Goal: Navigation & Orientation: Find specific page/section

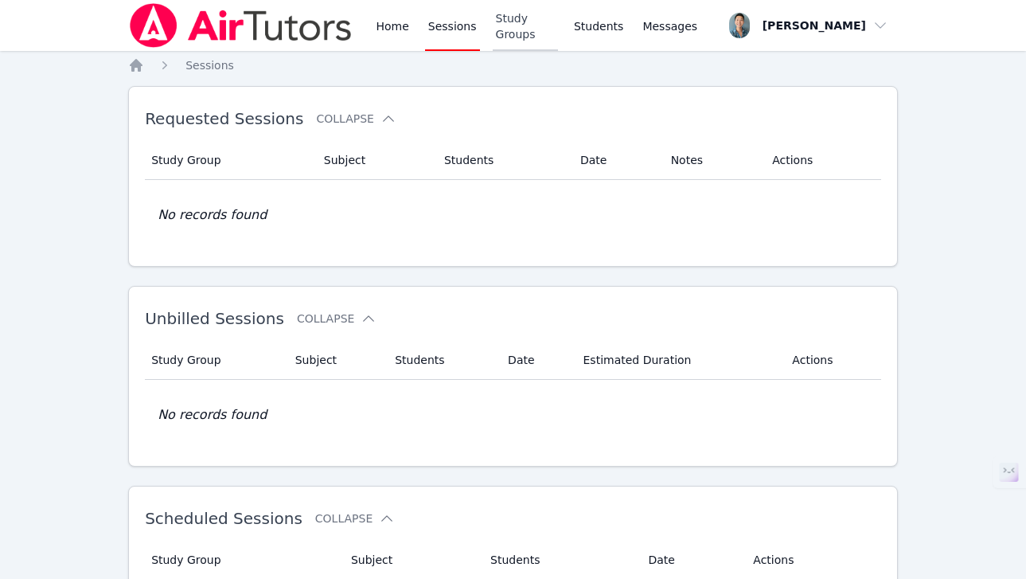
click at [510, 21] on link "Study Groups" at bounding box center [525, 25] width 65 height 51
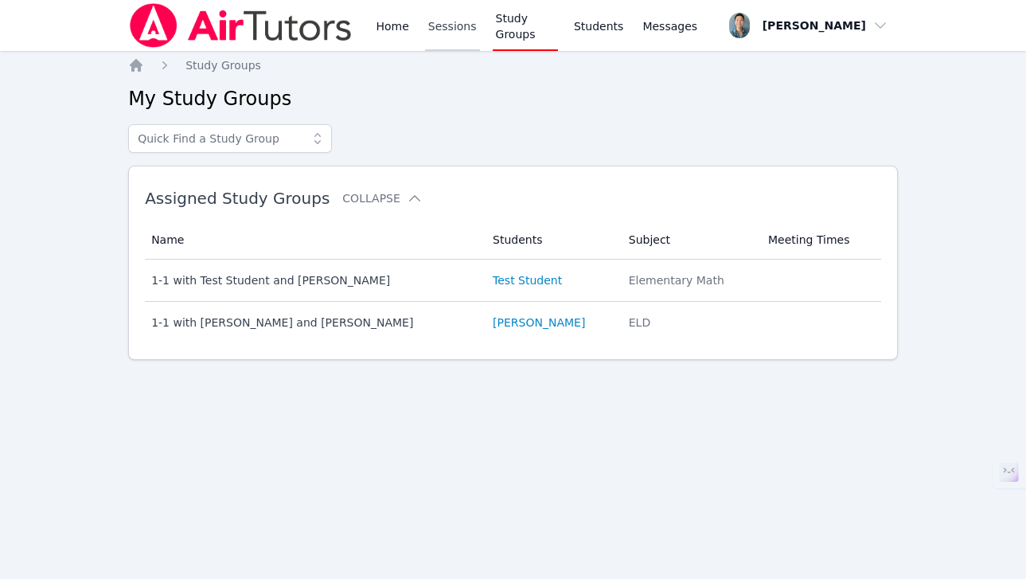
click at [475, 22] on link "Sessions" at bounding box center [452, 25] width 55 height 51
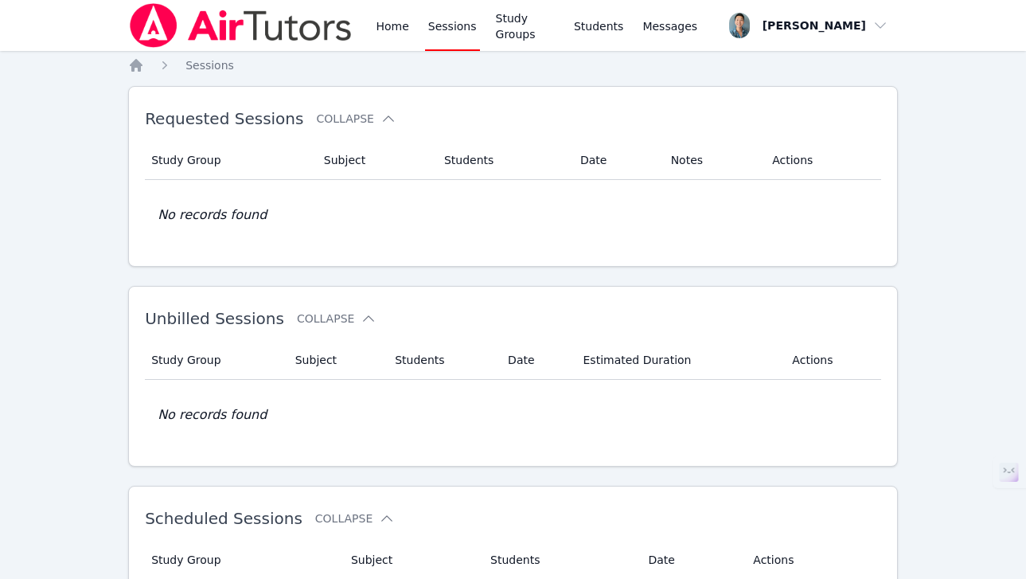
click at [635, 24] on div "Home Sessions Study Groups Students Messages" at bounding box center [537, 25] width 328 height 51
click at [686, 24] on span "Messages" at bounding box center [670, 26] width 55 height 16
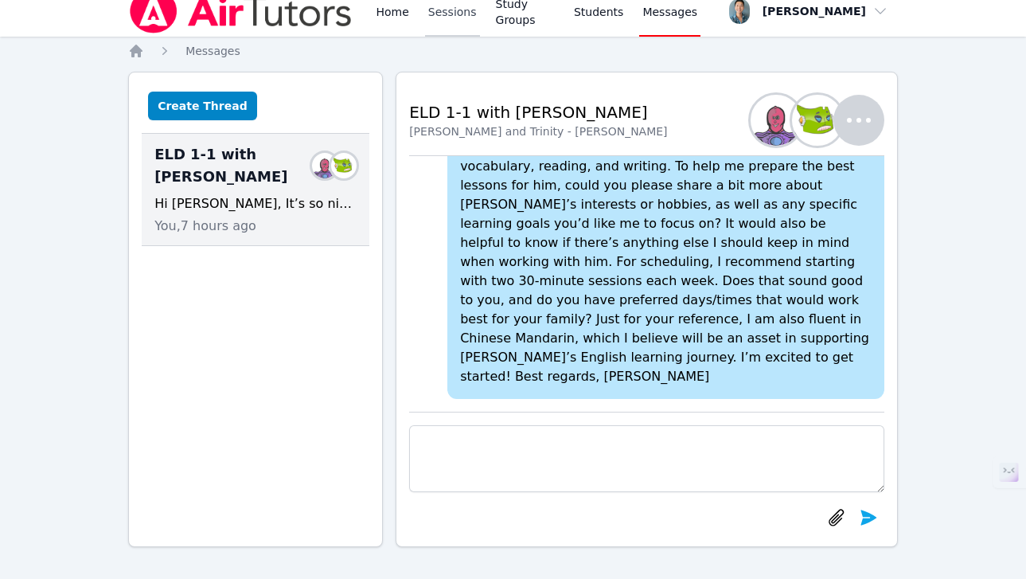
click at [454, 6] on link "Sessions" at bounding box center [452, 11] width 55 height 51
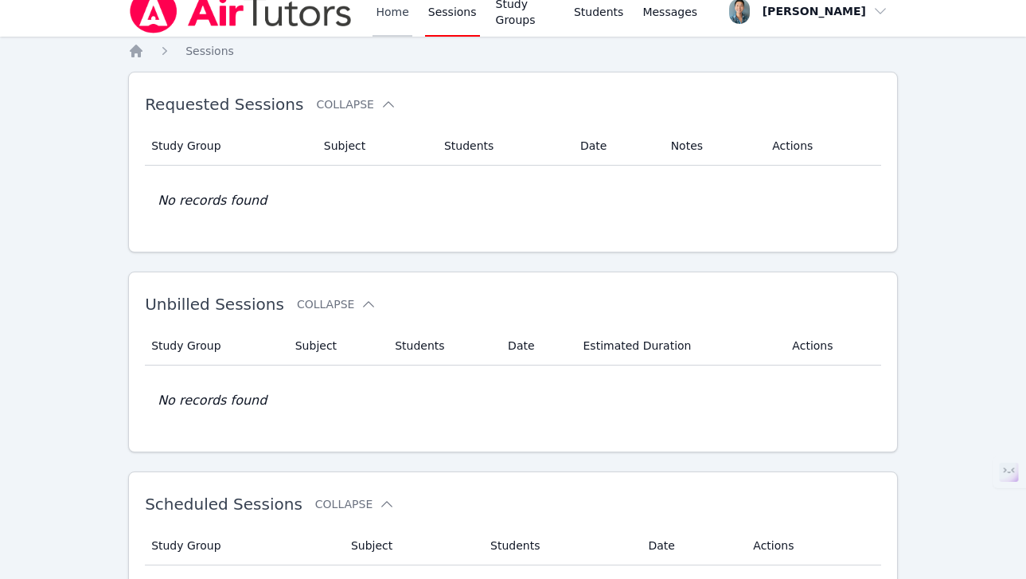
click at [395, 16] on link "Home" at bounding box center [392, 11] width 39 height 51
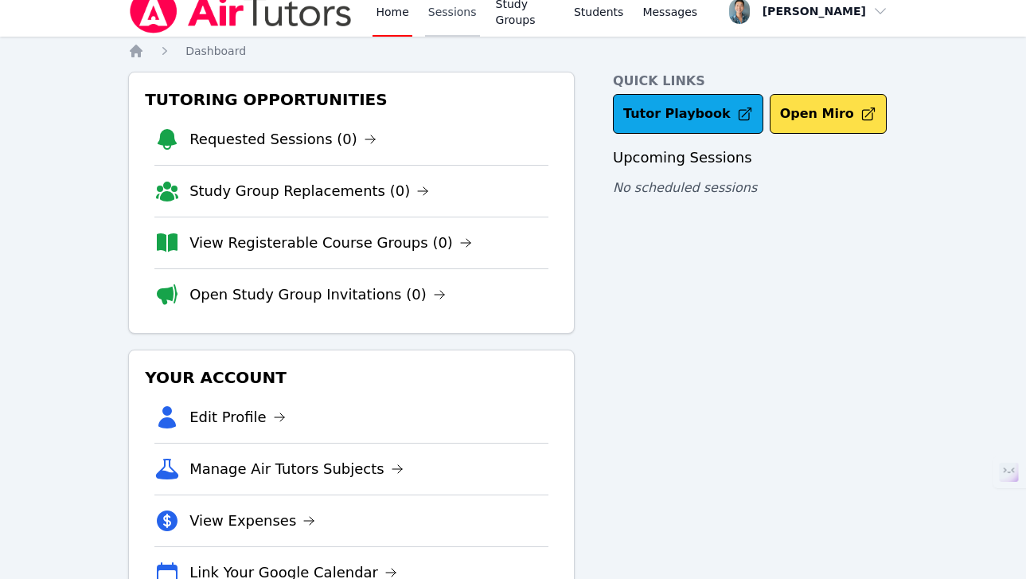
click at [452, 14] on link "Sessions" at bounding box center [452, 11] width 55 height 51
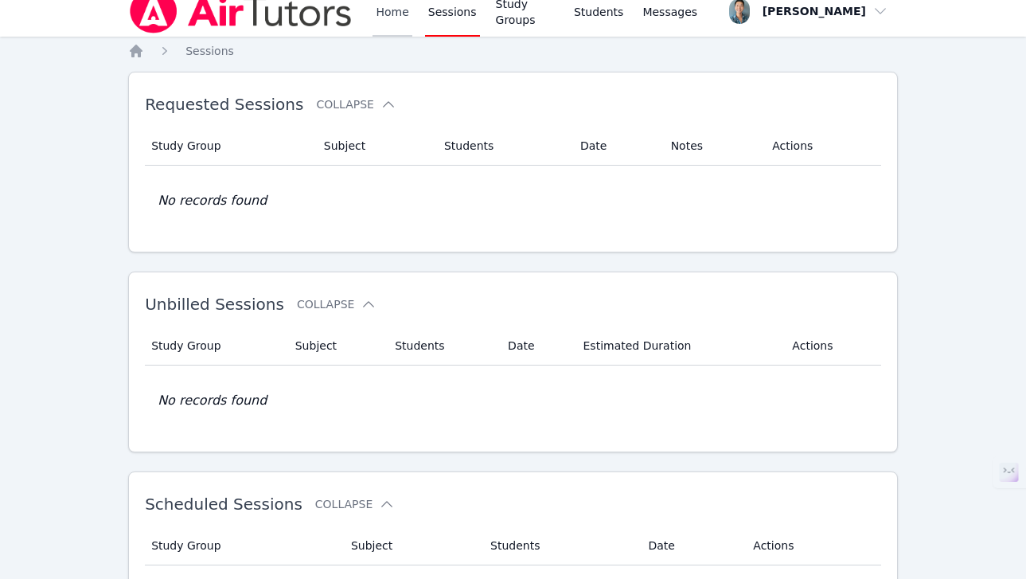
click at [379, 16] on link "Home" at bounding box center [392, 11] width 39 height 51
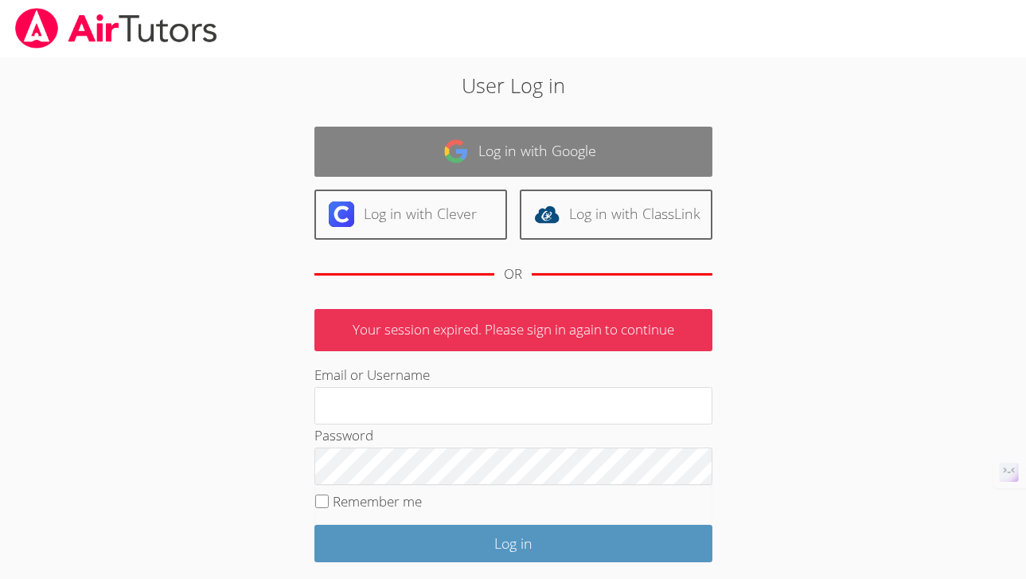
click at [606, 166] on link "Log in with Google" at bounding box center [514, 152] width 398 height 50
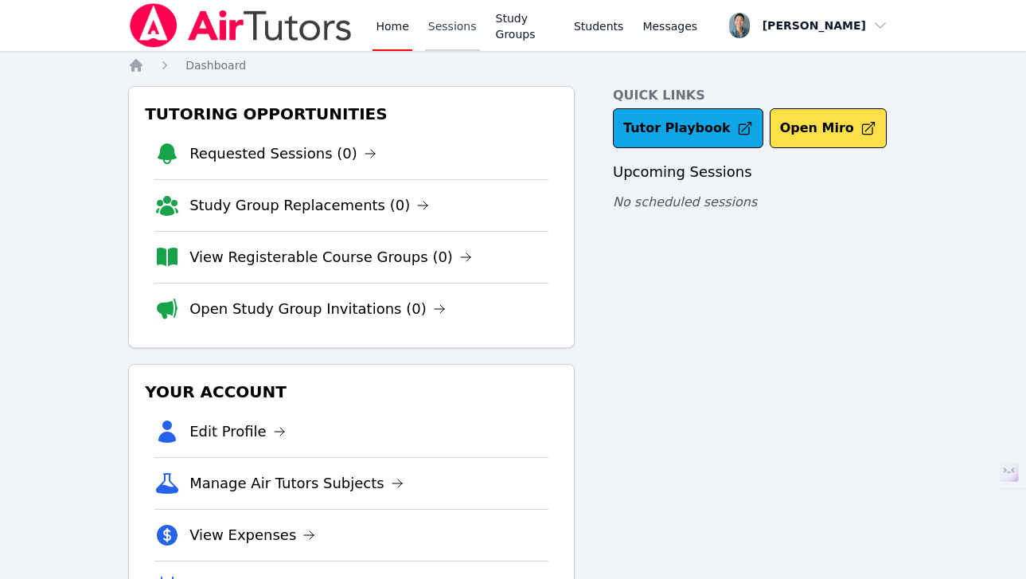
click at [449, 23] on link "Sessions" at bounding box center [452, 25] width 55 height 51
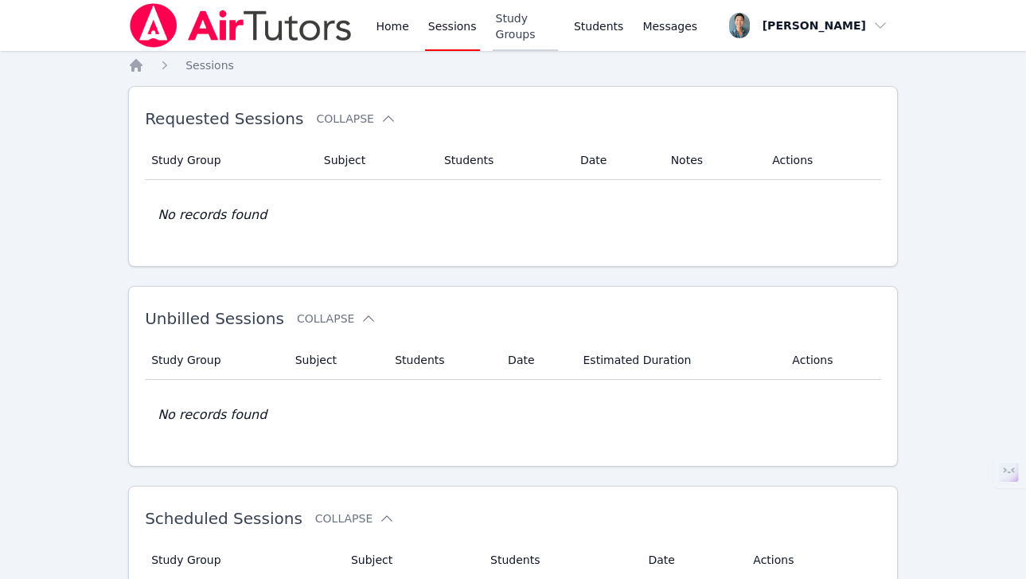
click at [513, 29] on link "Study Groups" at bounding box center [525, 25] width 65 height 51
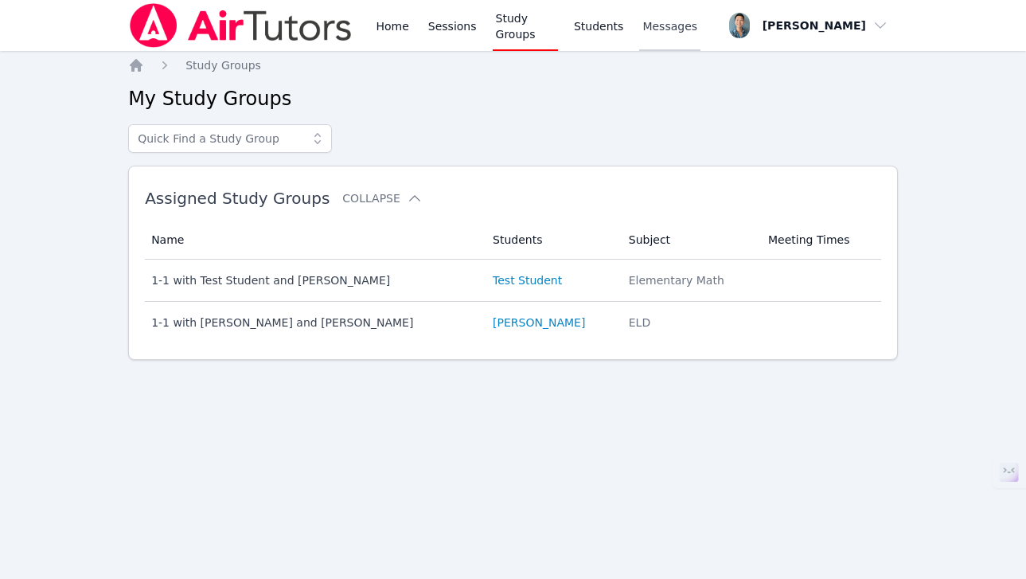
click at [694, 36] on link "Messages" at bounding box center [669, 25] width 61 height 51
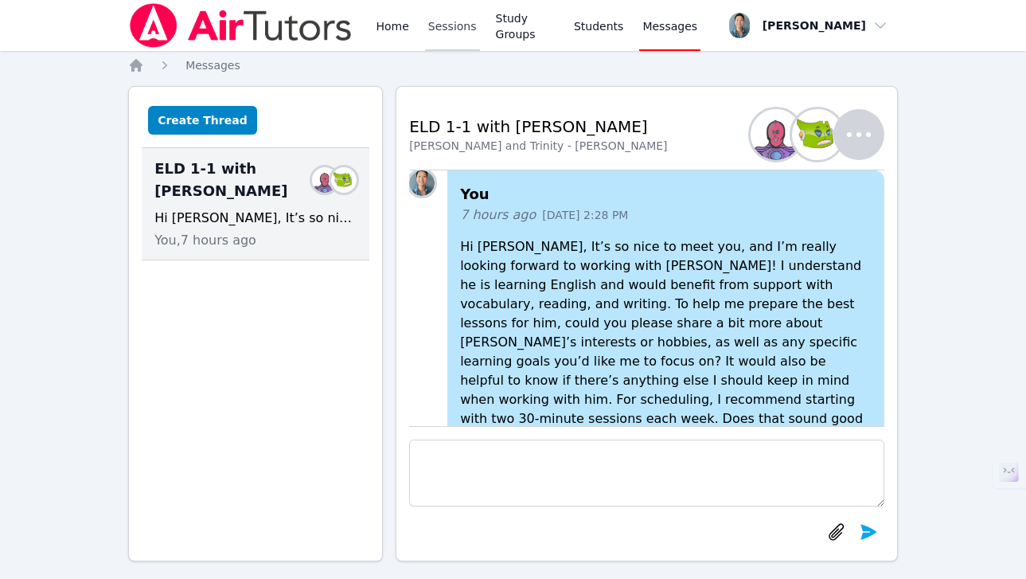
click at [453, 26] on link "Sessions" at bounding box center [452, 25] width 55 height 51
